Goal: Transaction & Acquisition: Purchase product/service

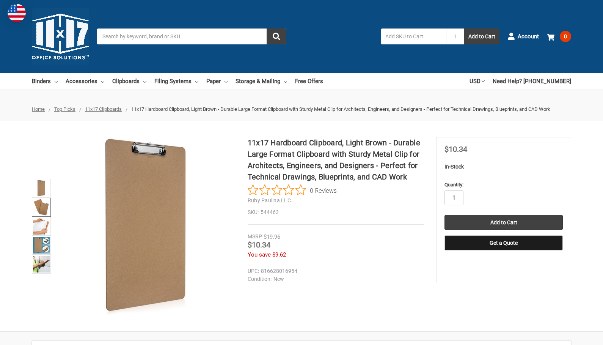
click at [39, 208] on img at bounding box center [41, 207] width 17 height 17
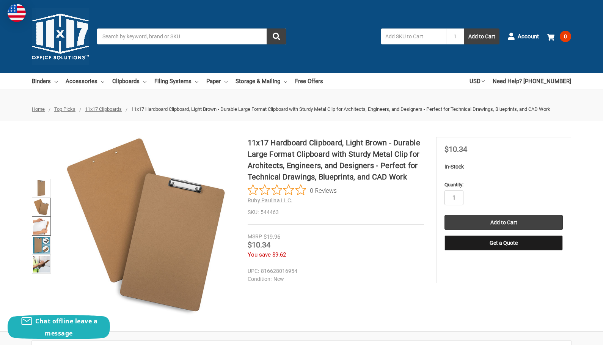
click at [41, 223] on img at bounding box center [41, 226] width 17 height 17
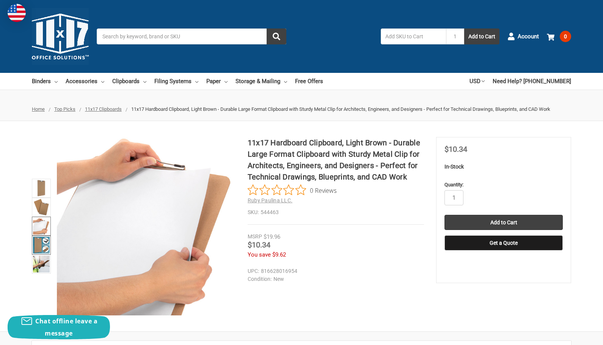
click at [42, 237] on img at bounding box center [41, 245] width 17 height 17
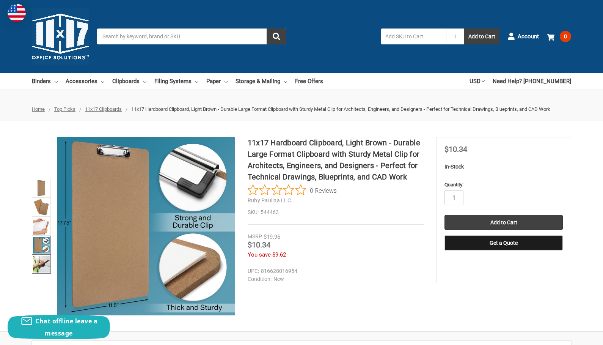
click at [41, 262] on img at bounding box center [41, 264] width 17 height 17
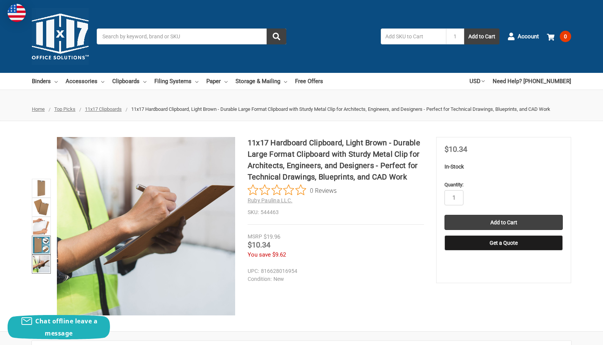
click at [42, 248] on img at bounding box center [41, 245] width 17 height 17
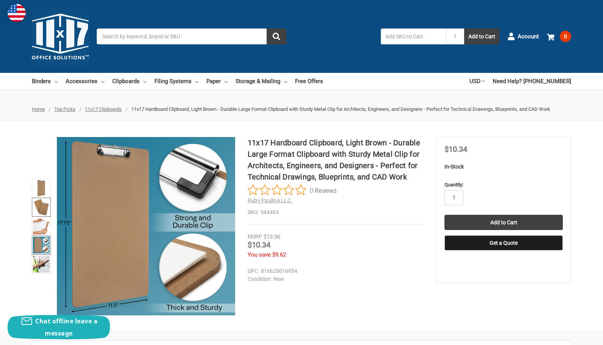
click at [44, 206] on img at bounding box center [41, 207] width 17 height 17
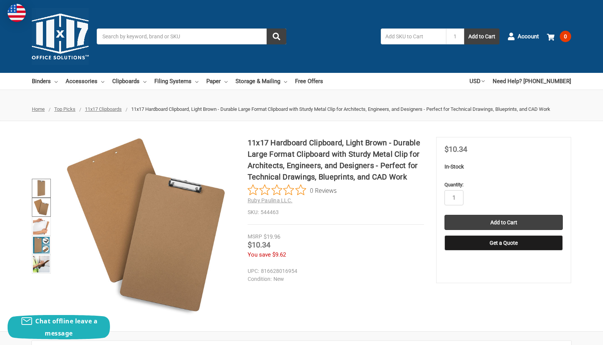
click at [46, 185] on img at bounding box center [41, 188] width 17 height 17
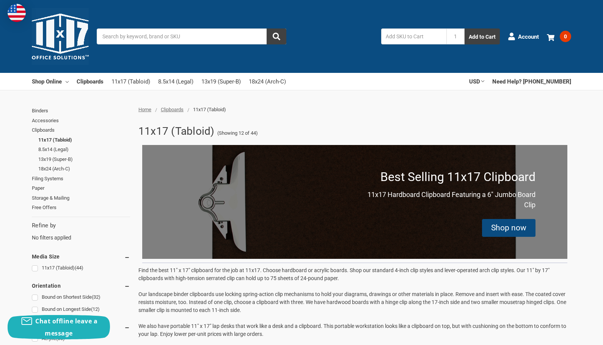
click at [510, 231] on div "Shop now" at bounding box center [508, 228] width 35 height 12
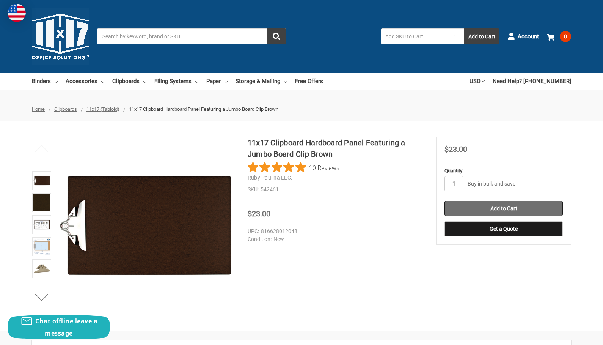
click at [504, 209] on input "Add to Cart" at bounding box center [503, 208] width 118 height 15
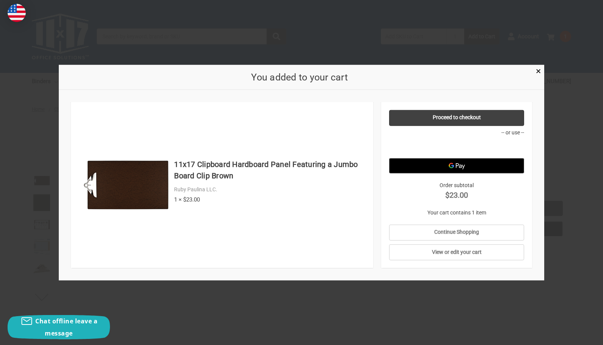
click at [198, 38] on div at bounding box center [301, 172] width 603 height 345
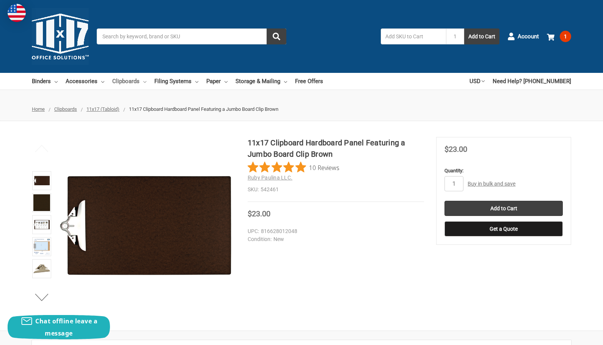
click at [140, 78] on link "Clipboards" at bounding box center [129, 81] width 34 height 17
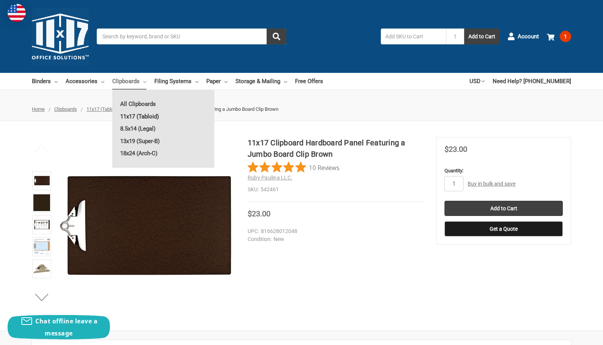
click at [147, 113] on link "11x17 (Tabloid)" at bounding box center [163, 116] width 102 height 12
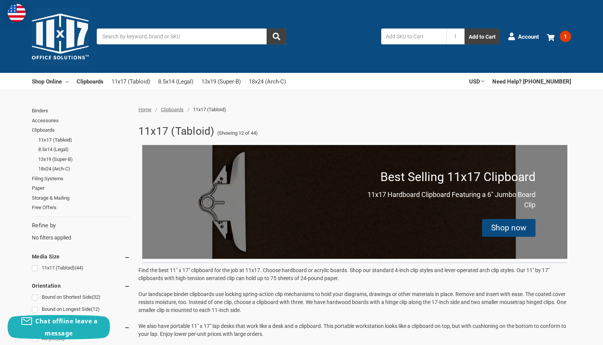
click at [67, 140] on link "11x17 (Tabloid)" at bounding box center [84, 140] width 92 height 10
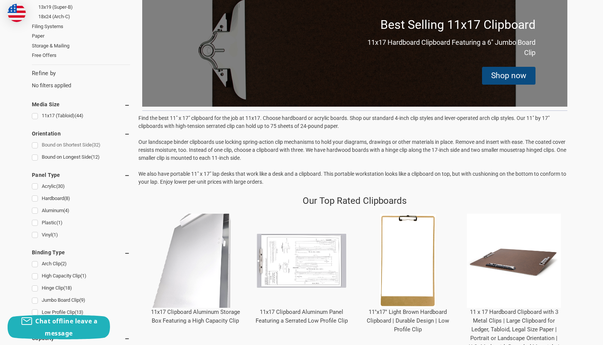
click at [36, 142] on link "Bound on Shortest Side (32)" at bounding box center [81, 145] width 98 height 10
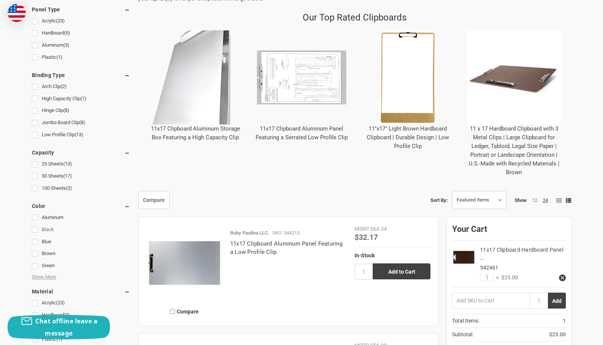
scroll to position [332, 0]
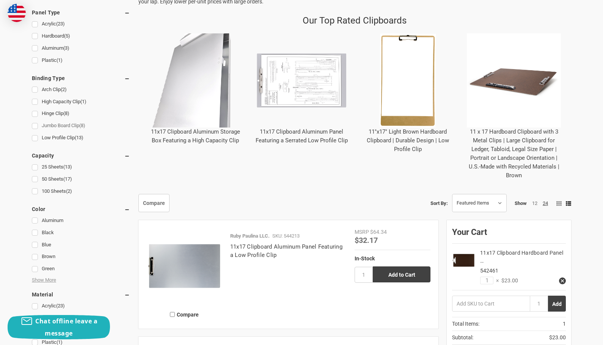
click at [35, 124] on link "Jumbo Board Clip (8)" at bounding box center [81, 126] width 98 height 10
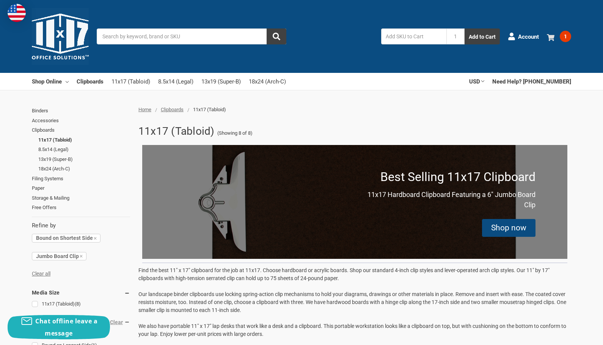
click at [567, 36] on span "1" at bounding box center [565, 36] width 11 height 11
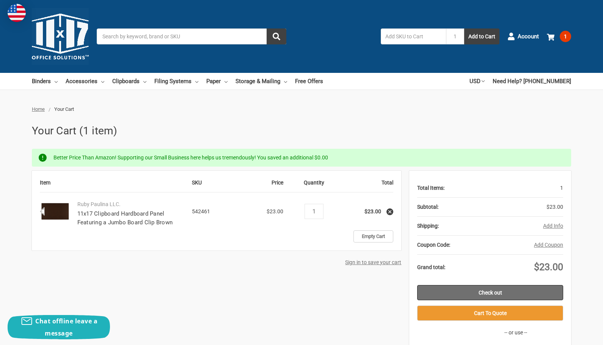
click at [492, 291] on link "Check out" at bounding box center [490, 292] width 146 height 15
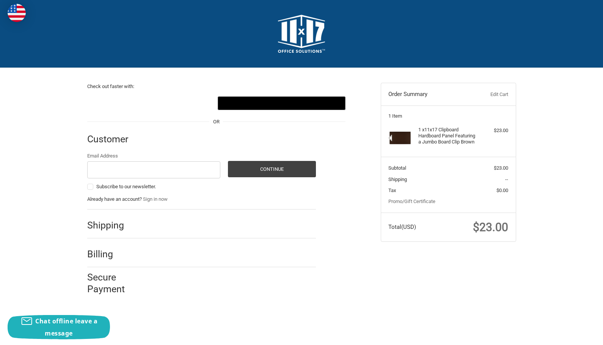
click at [571, 174] on div "Check out faster with: @import url(//fonts.googleapis.com/css?family=Google+San…" at bounding box center [301, 185] width 603 height 235
click at [355, 311] on html "Checkout Check out faster with: @import url(//fonts.googleapis.com/css?family=G…" at bounding box center [301, 155] width 603 height 311
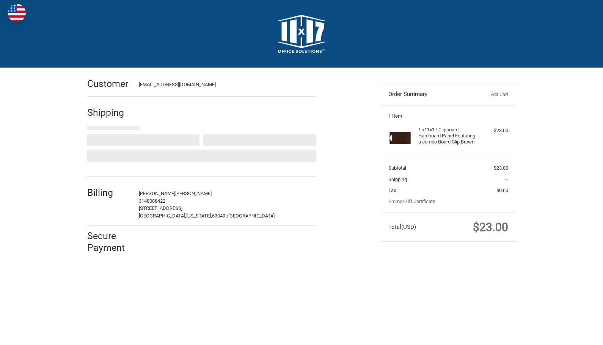
select select "US"
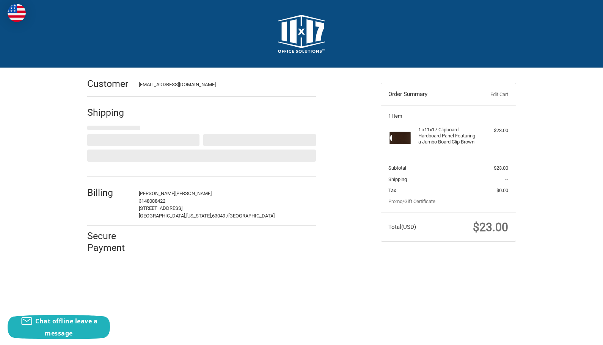
select select "MO"
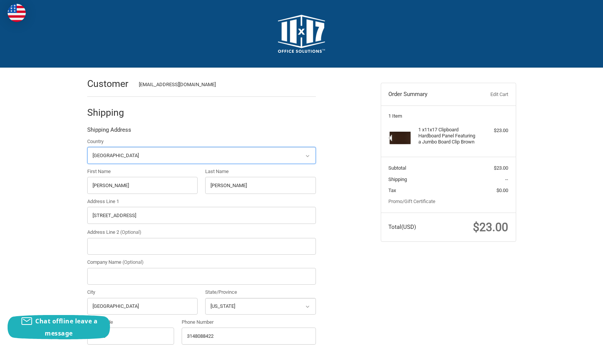
radio input "true"
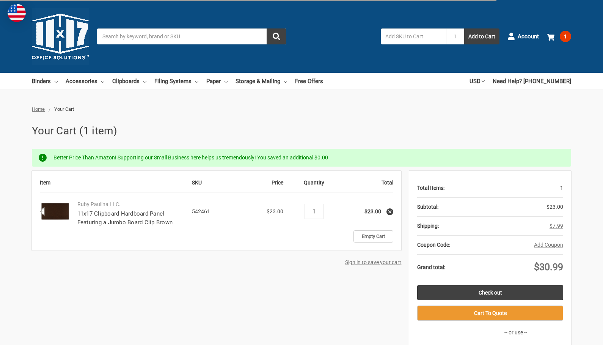
select select "State/province"
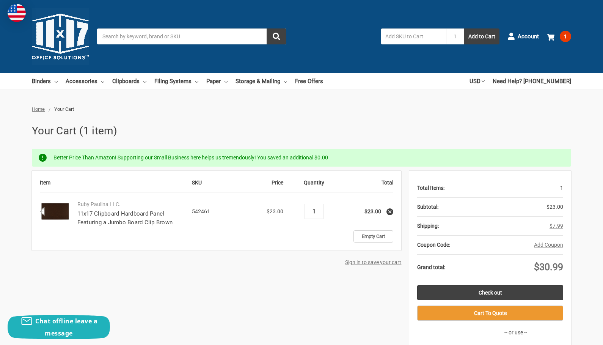
click at [316, 213] on input "1" at bounding box center [313, 211] width 13 height 7
type input "2"
click at [332, 238] on td "Empty Cart" at bounding box center [313, 236] width 159 height 12
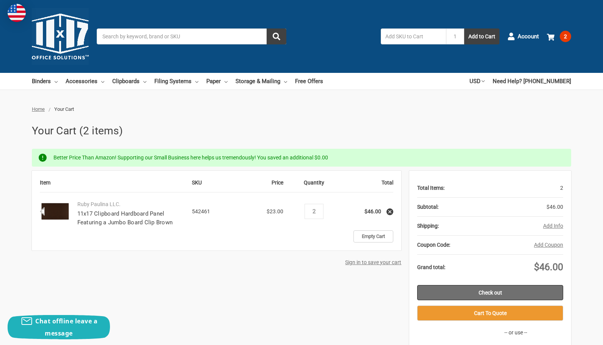
click at [498, 291] on link "Check out" at bounding box center [490, 292] width 146 height 15
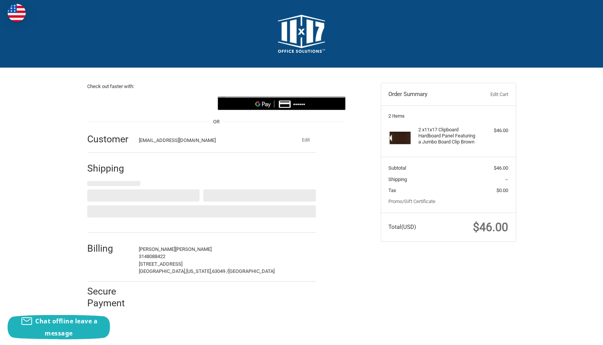
select select "US"
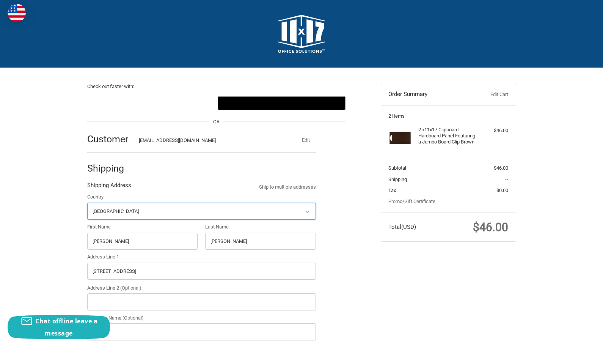
select select "MO"
radio input "true"
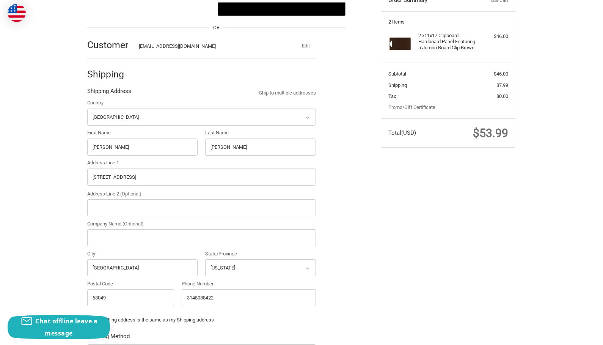
scroll to position [92, 0]
